Goal: Task Accomplishment & Management: Use online tool/utility

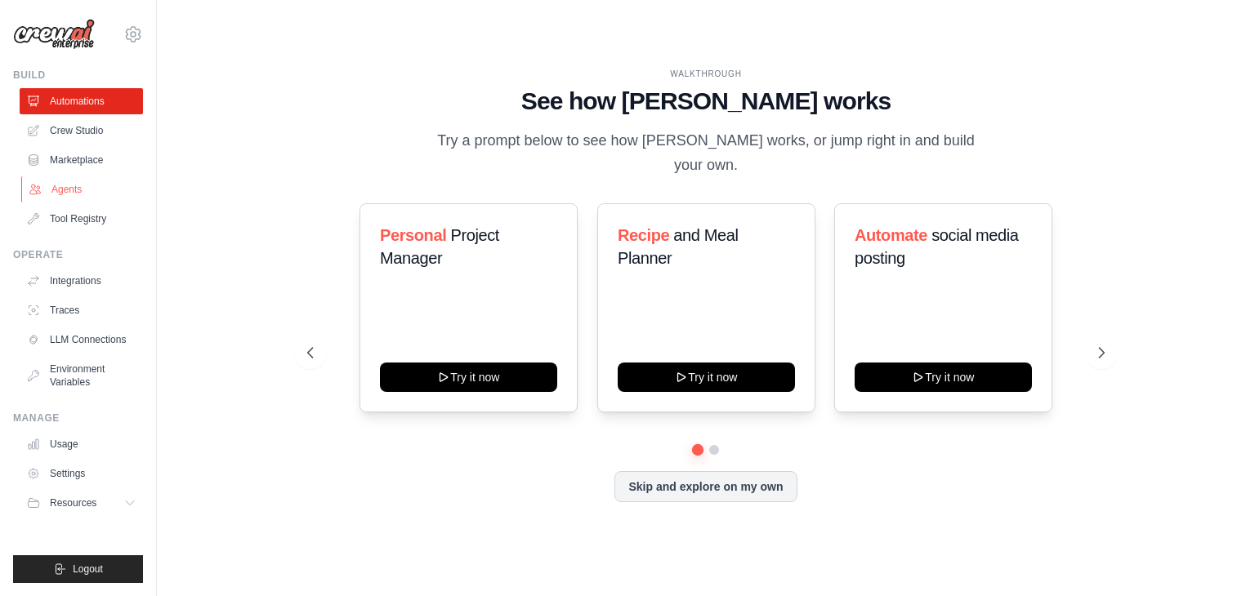
click at [69, 186] on link "Agents" at bounding box center [82, 189] width 123 height 26
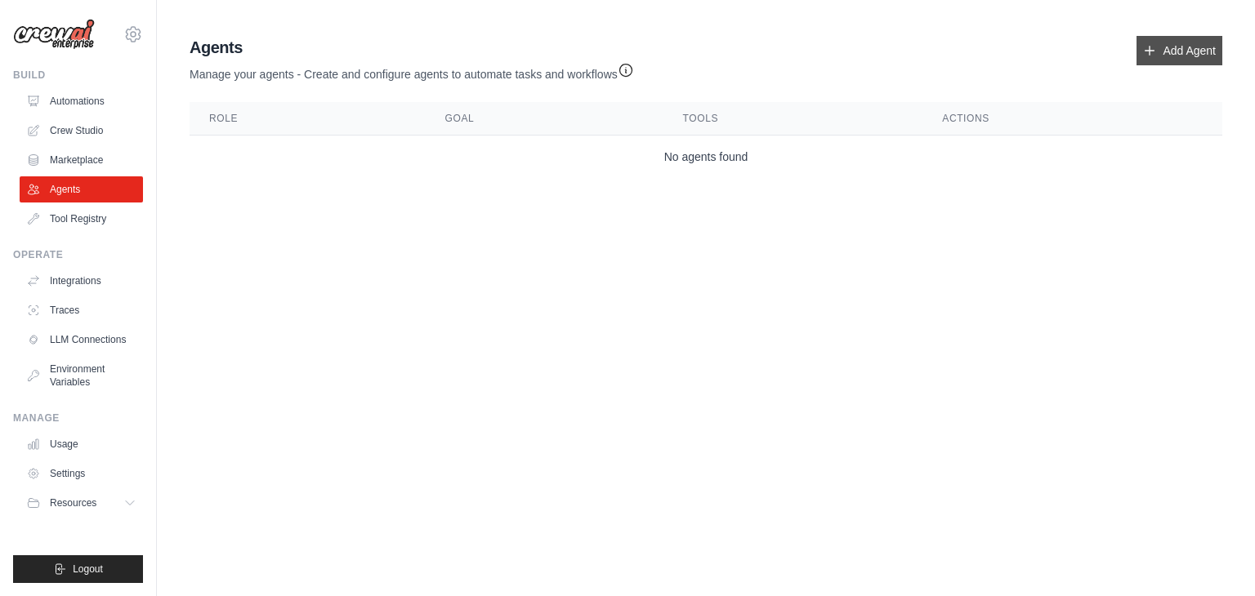
click at [1193, 52] on link "Add Agent" at bounding box center [1179, 50] width 86 height 29
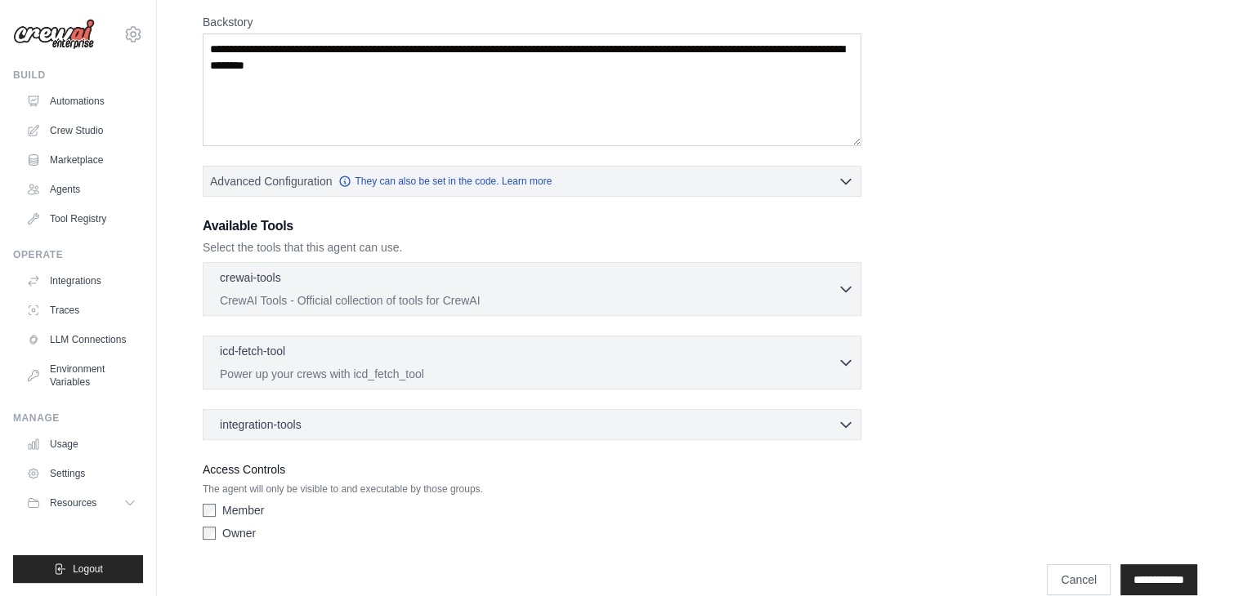
scroll to position [265, 0]
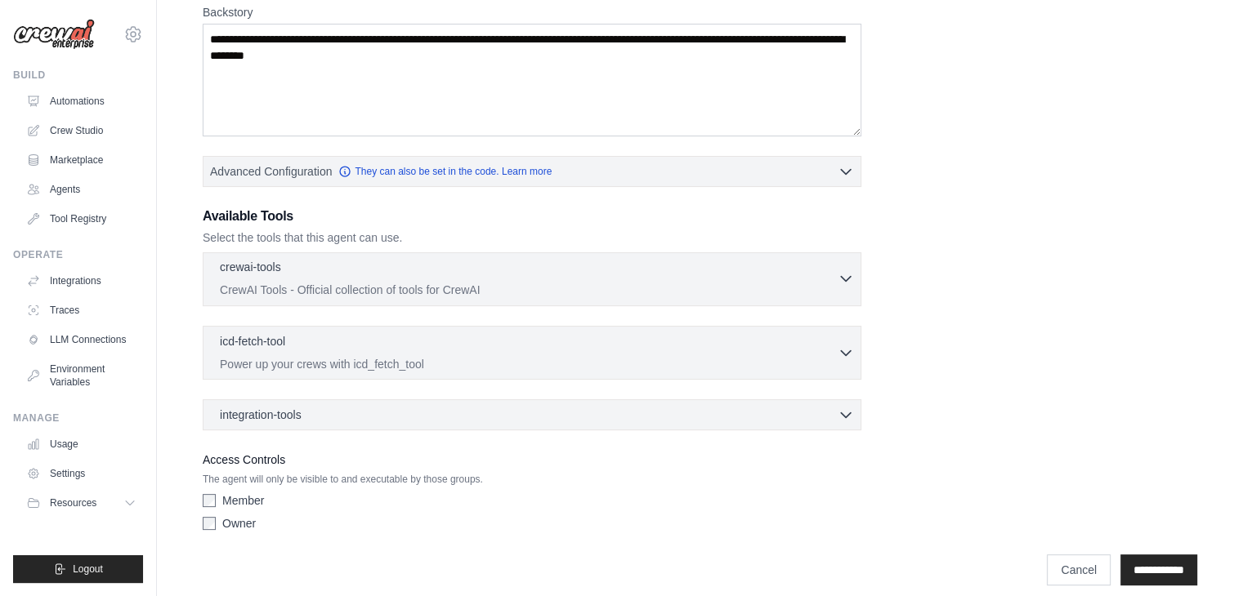
click at [325, 275] on div "crewai-tools 0 selected" at bounding box center [529, 269] width 618 height 20
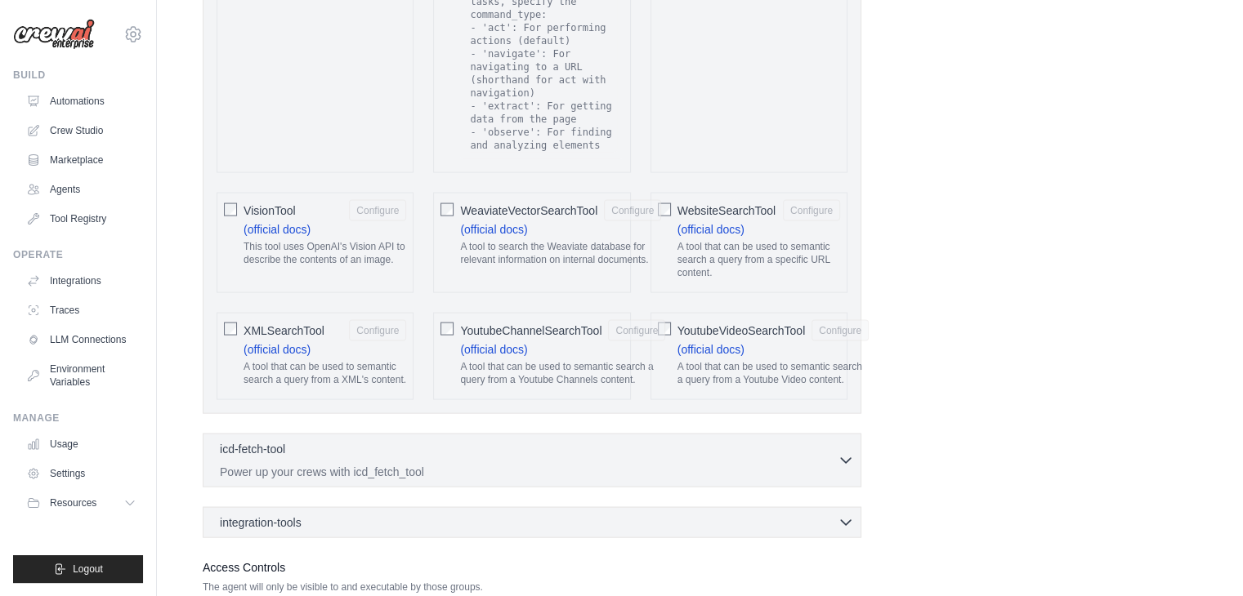
scroll to position [3293, 0]
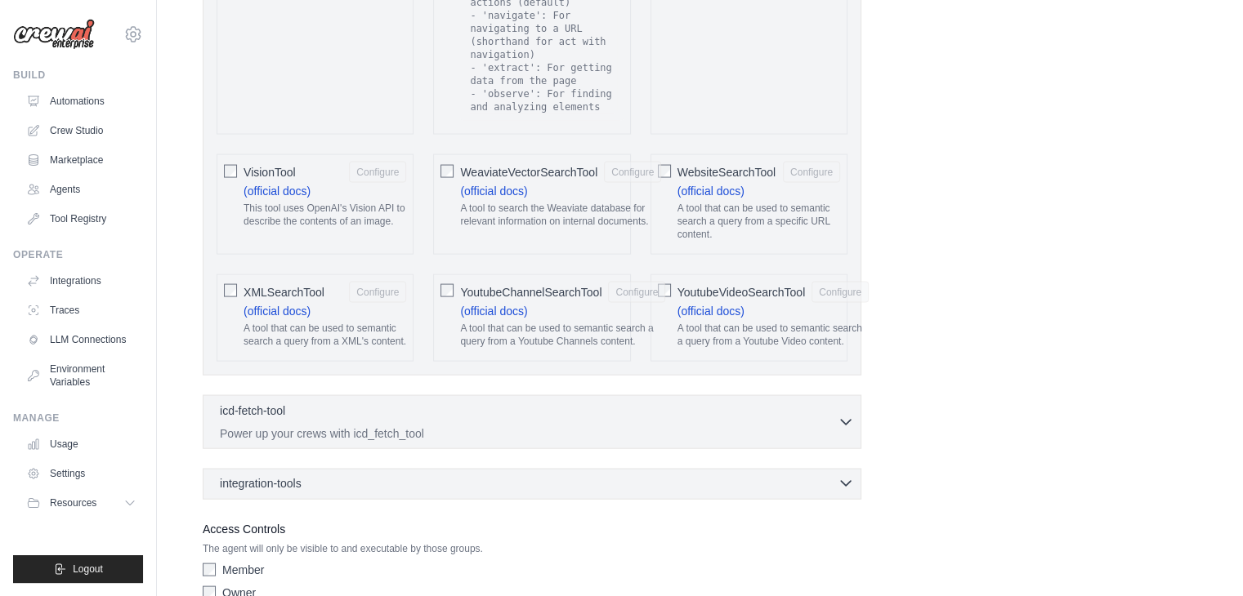
click at [311, 475] on div "integration-tools 0 selected" at bounding box center [537, 483] width 634 height 16
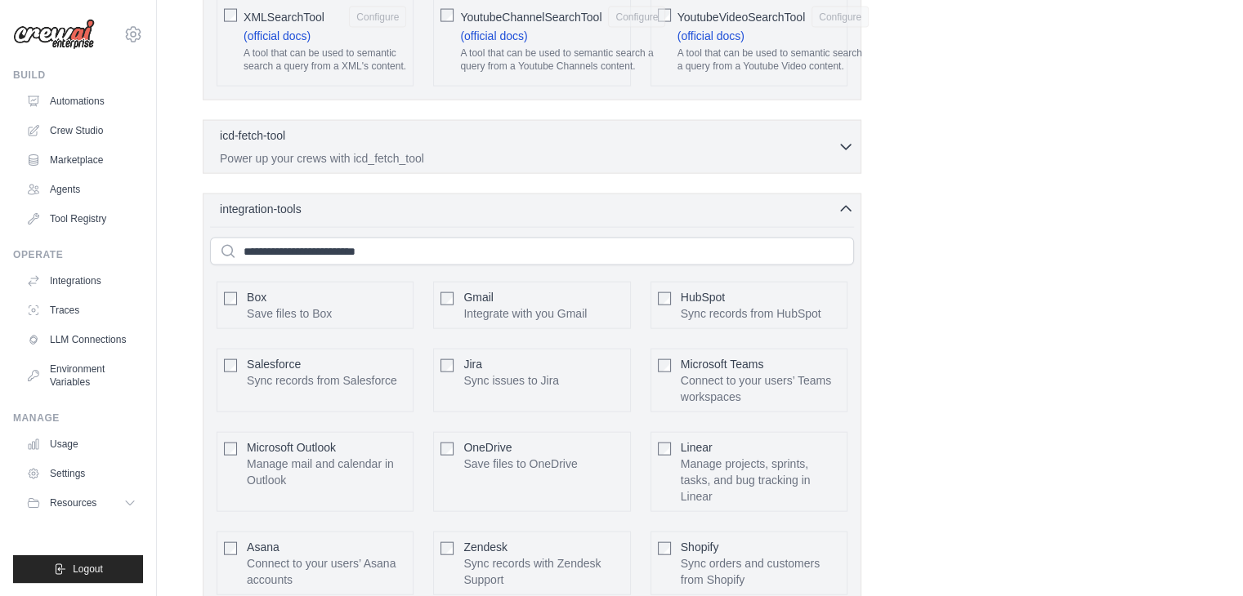
scroll to position [3885, 0]
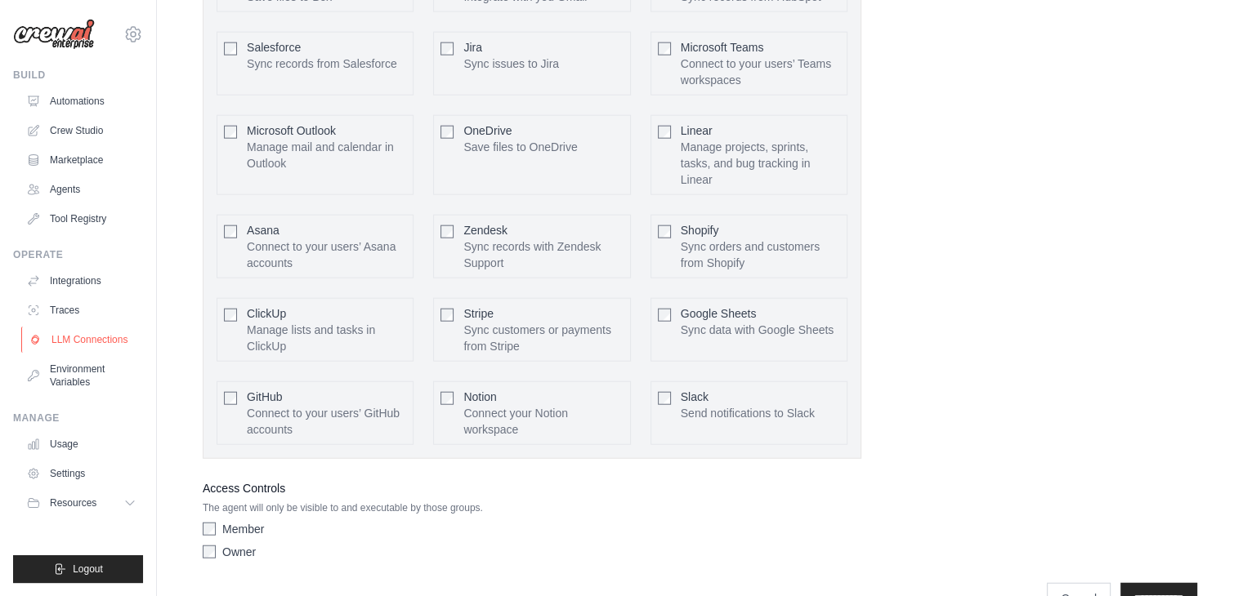
click at [66, 332] on link "LLM Connections" at bounding box center [82, 340] width 123 height 26
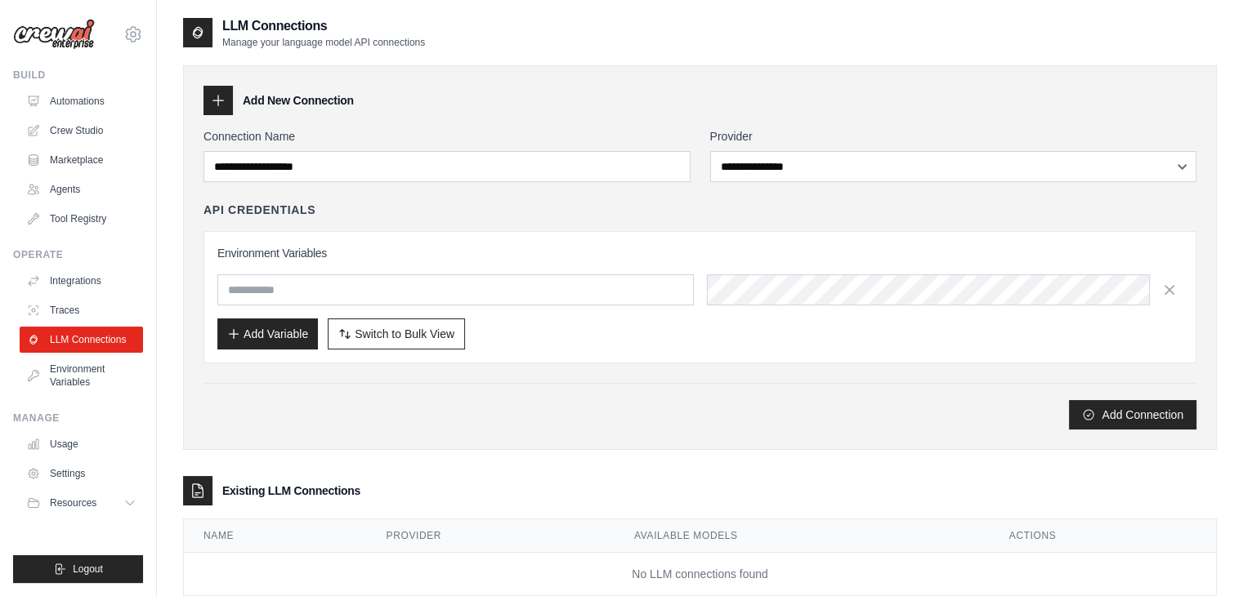
scroll to position [40, 0]
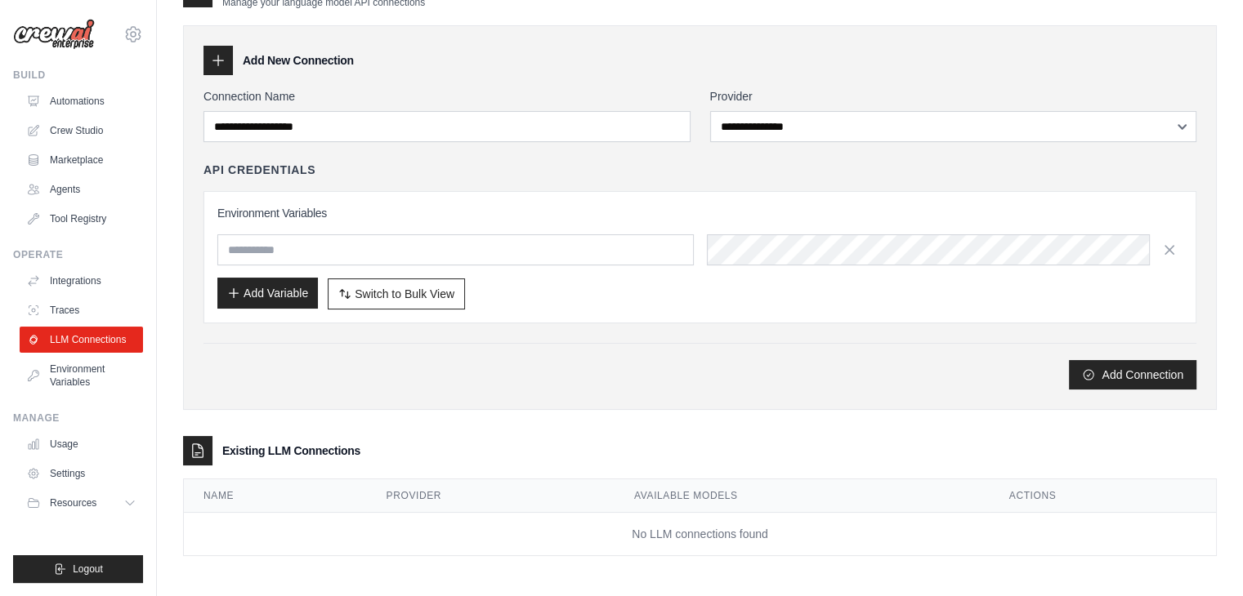
click at [280, 292] on button "Add Variable" at bounding box center [267, 293] width 100 height 31
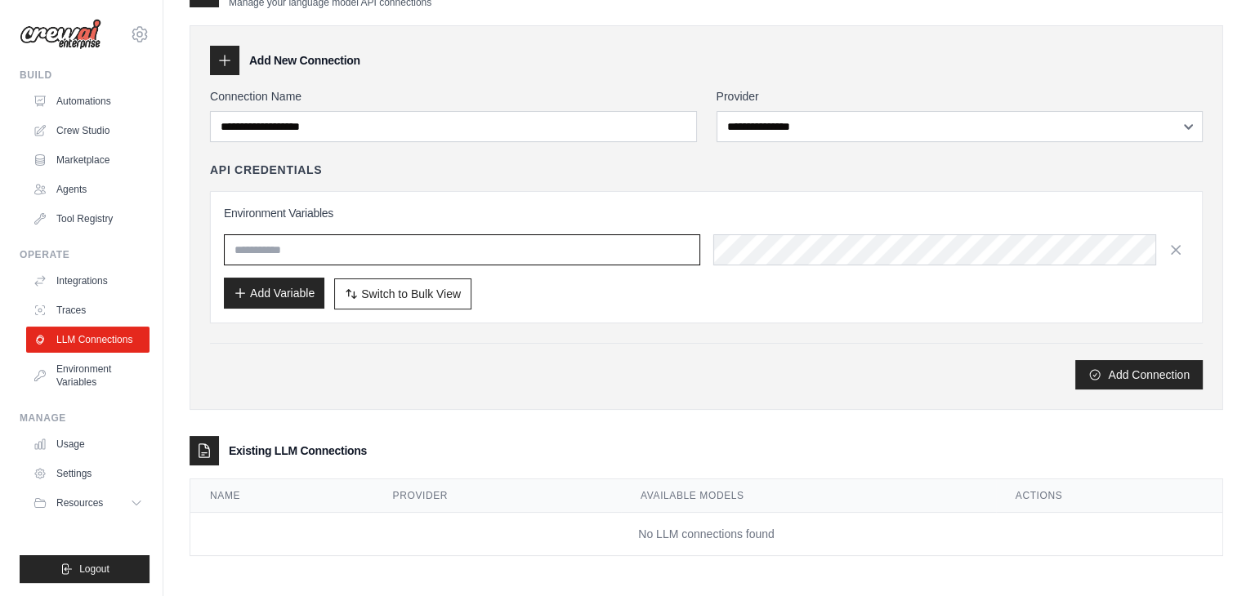
scroll to position [0, 0]
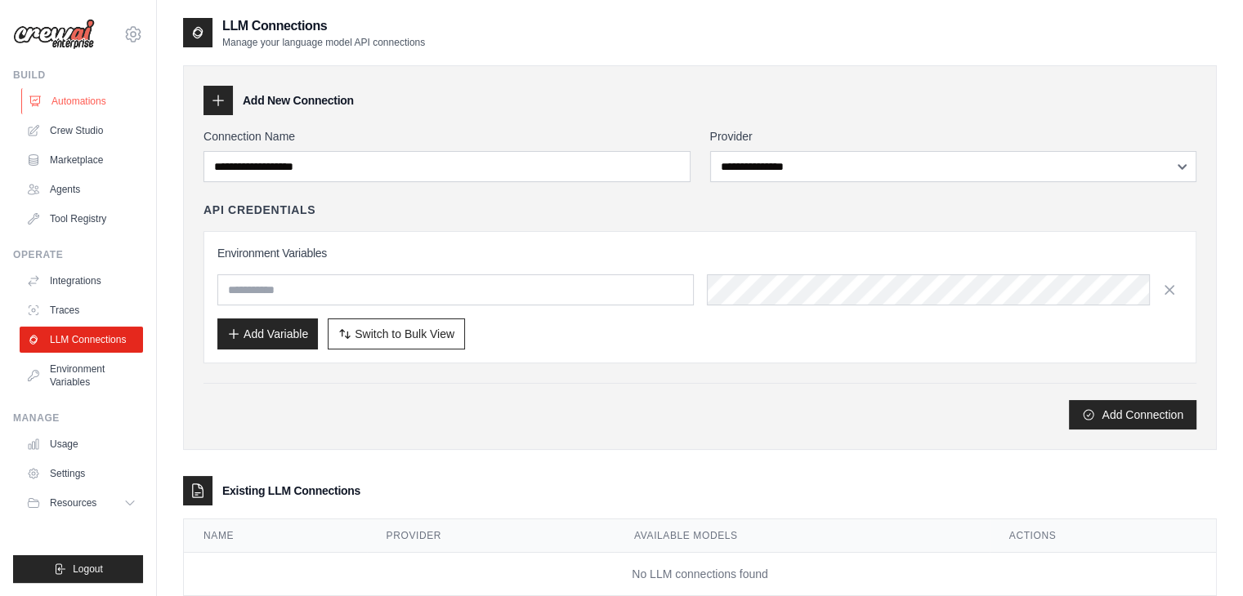
click at [90, 104] on link "Automations" at bounding box center [82, 101] width 123 height 26
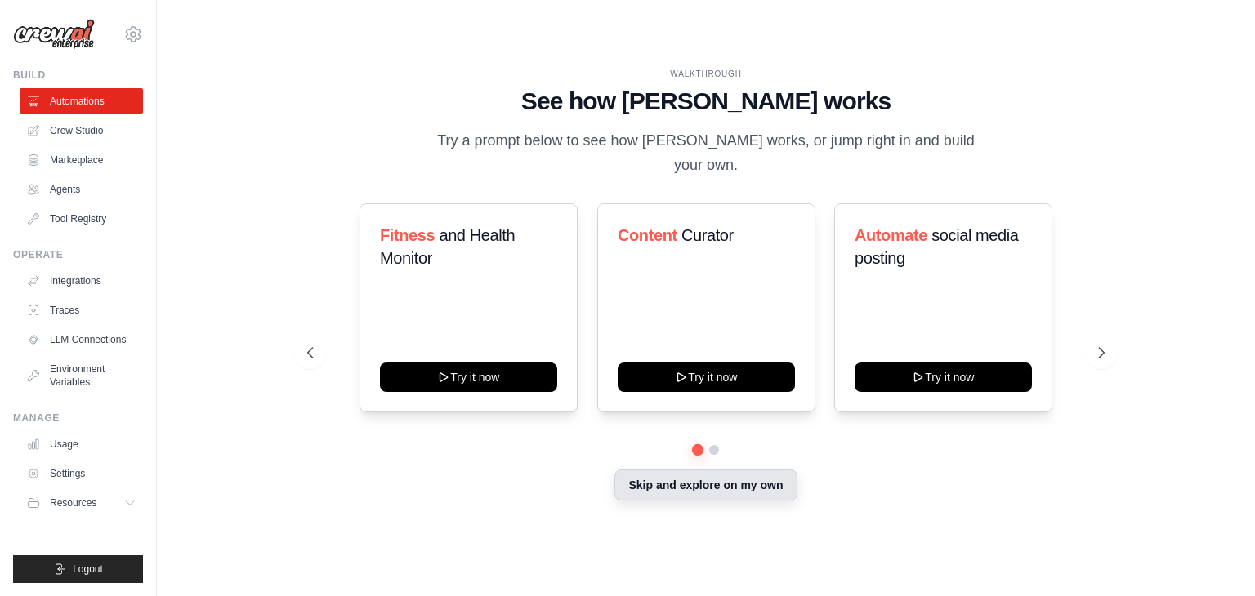
click at [694, 481] on button "Skip and explore on my own" at bounding box center [705, 485] width 182 height 31
